Goal: Information Seeking & Learning: Learn about a topic

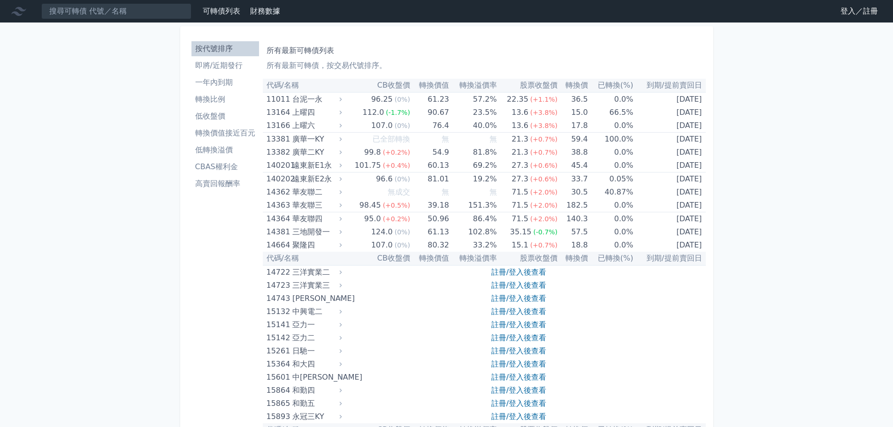
click at [862, 8] on link "登入／註冊" at bounding box center [859, 11] width 53 height 15
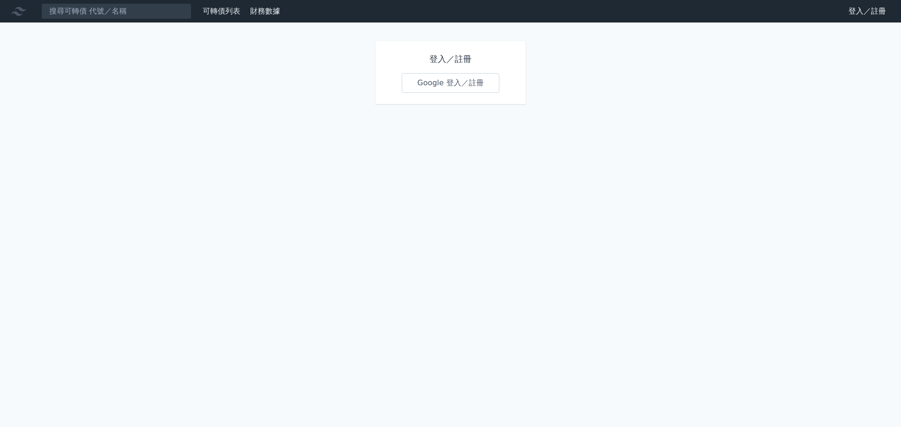
click at [452, 81] on link "Google 登入／註冊" at bounding box center [451, 83] width 98 height 20
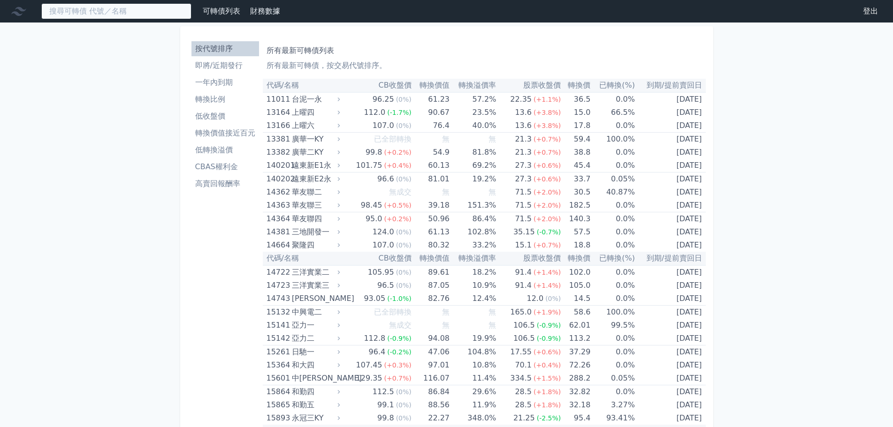
click at [152, 13] on input at bounding box center [116, 11] width 150 height 16
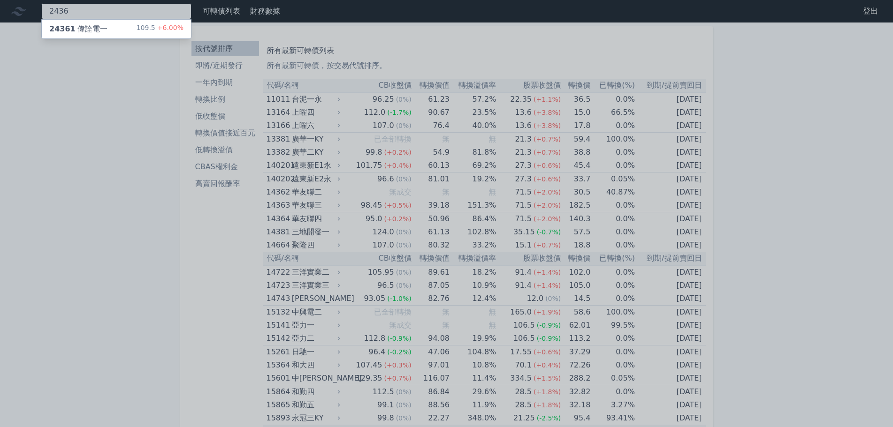
type input "2436"
click at [148, 24] on div "109.5 +6.00%" at bounding box center [160, 28] width 47 height 11
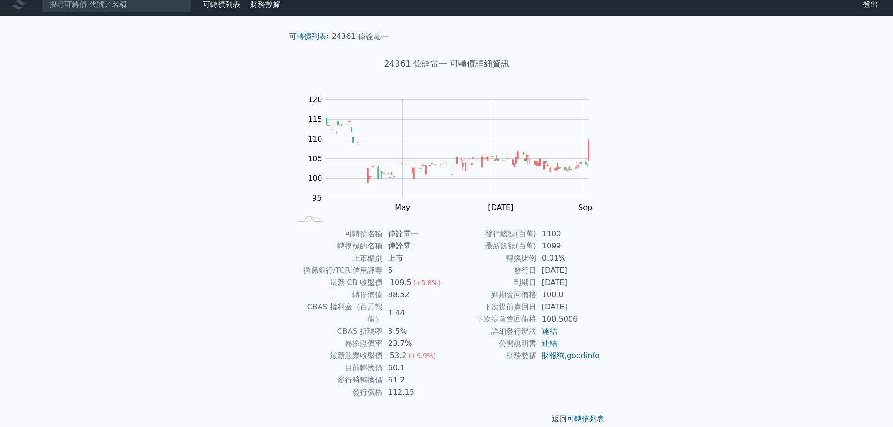
scroll to position [7, 0]
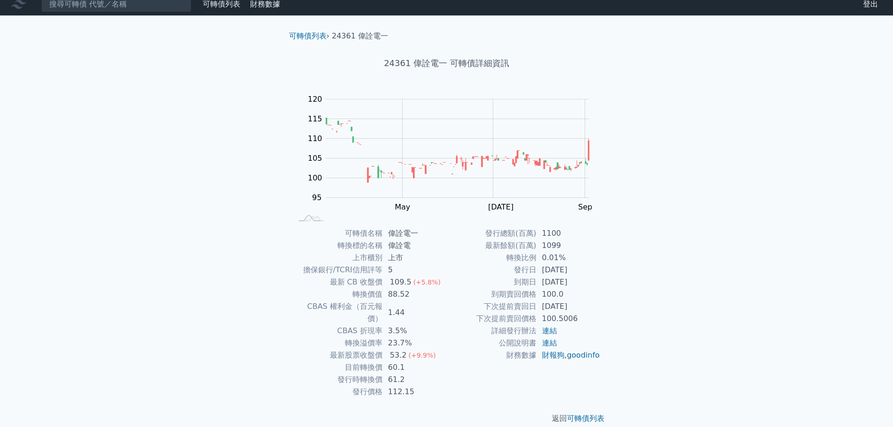
drag, startPoint x: 543, startPoint y: 282, endPoint x: 587, endPoint y: 283, distance: 43.6
click at [587, 283] on td "[DATE]" at bounding box center [568, 282] width 64 height 12
drag, startPoint x: 542, startPoint y: 297, endPoint x: 567, endPoint y: 297, distance: 24.9
click at [567, 297] on td "100.0" at bounding box center [568, 294] width 64 height 12
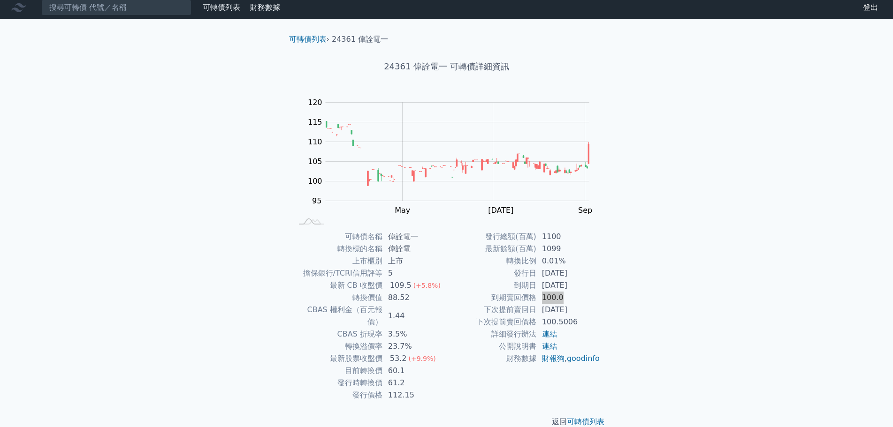
scroll to position [0, 0]
